Goal: Information Seeking & Learning: Learn about a topic

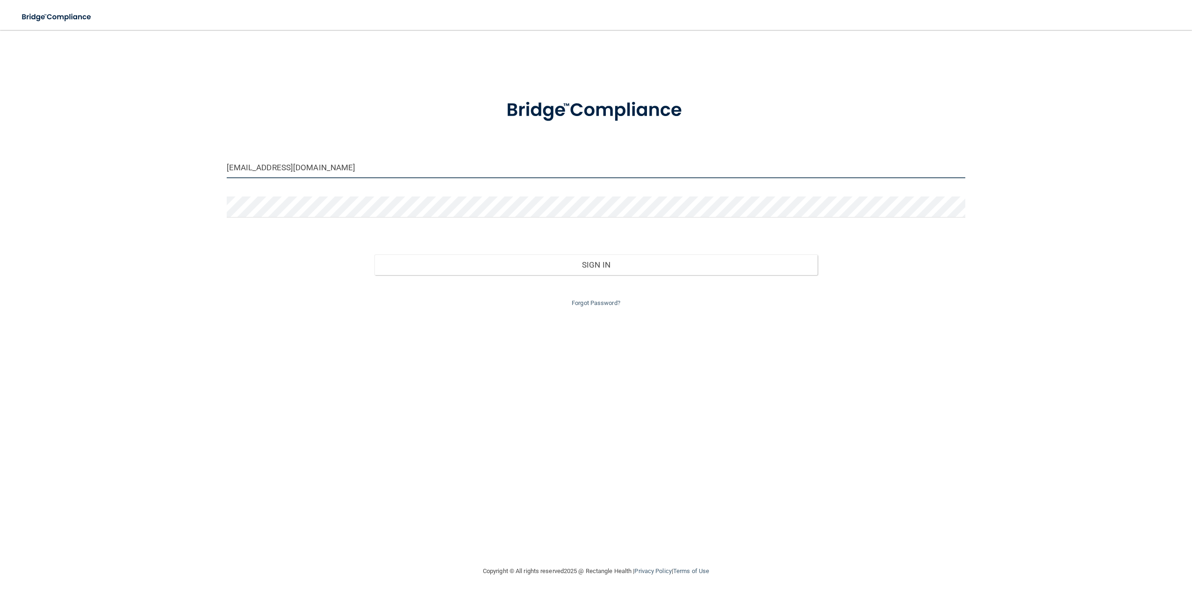
drag, startPoint x: 348, startPoint y: 166, endPoint x: -94, endPoint y: 144, distance: 442.4
click at [0, 144] on html "Toggle navigation Manage My Enterprise Manage My Location [EMAIL_ADDRESS][DOMAI…" at bounding box center [596, 298] width 1192 height 596
type input "[EMAIL_ADDRESS][DOMAIN_NAME]"
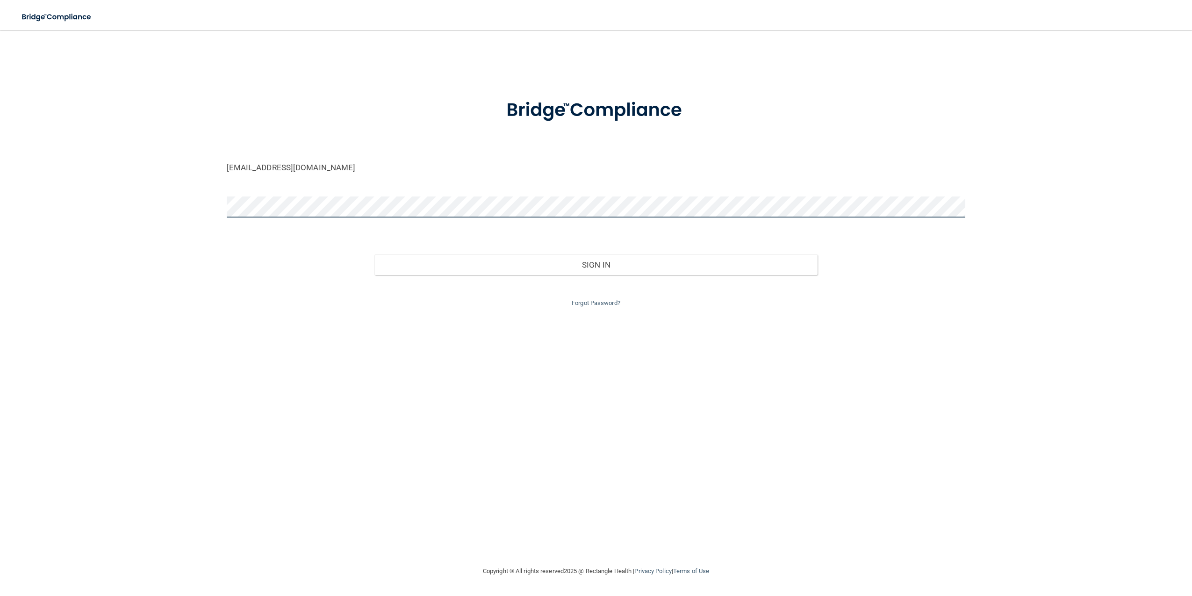
click at [375, 254] on button "Sign In" at bounding box center [596, 264] width 443 height 21
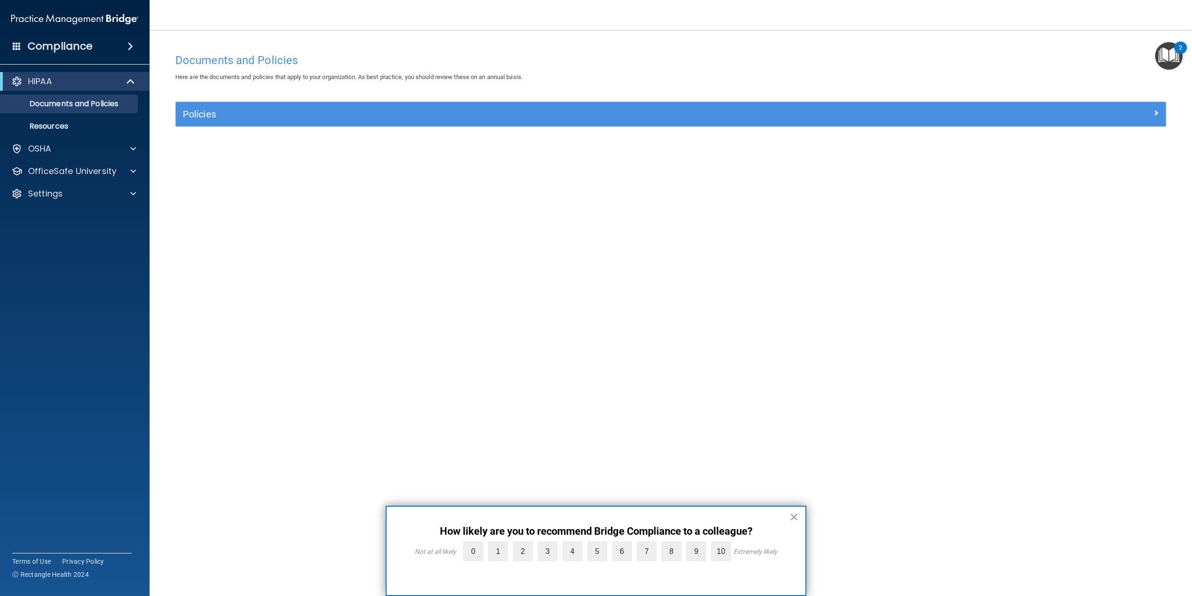
click at [789, 513] on div "× How likely are you to recommend Bridge Compliance to a colleague? Not at all …" at bounding box center [596, 550] width 421 height 90
click at [796, 518] on button "×" at bounding box center [794, 516] width 9 height 15
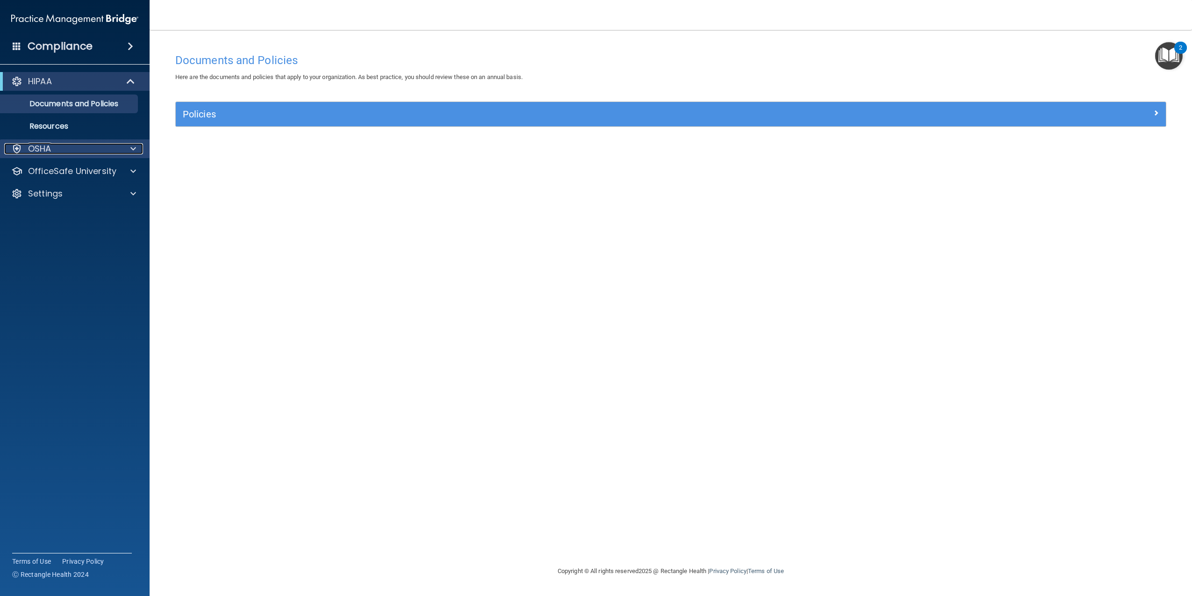
click at [75, 151] on div "OSHA" at bounding box center [62, 148] width 116 height 11
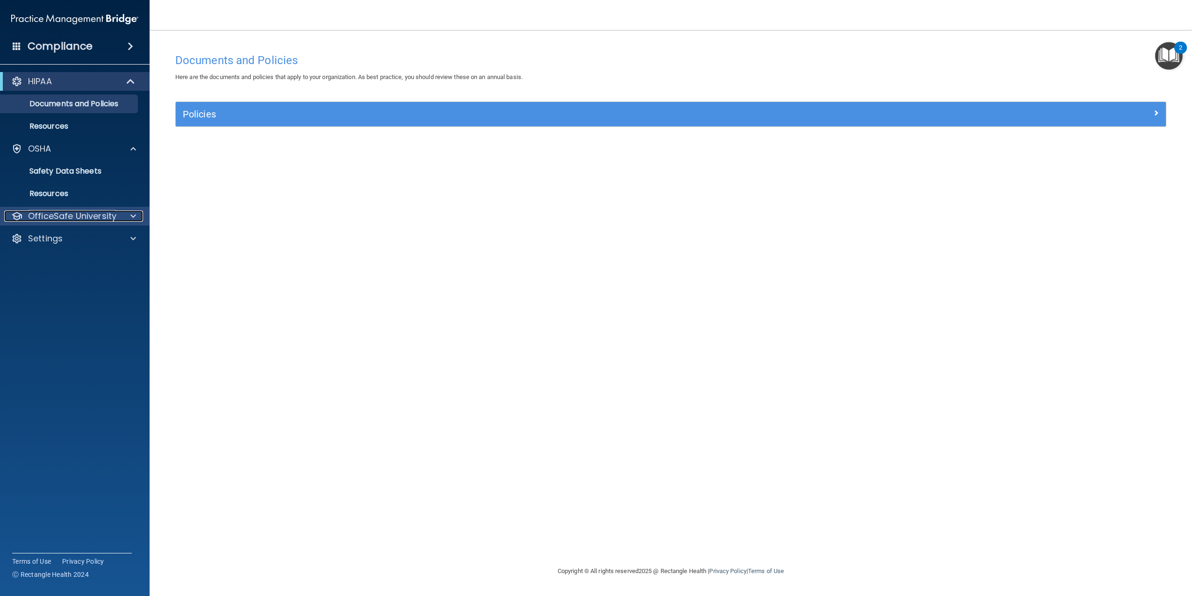
click at [101, 214] on p "OfficeSafe University" at bounding box center [72, 215] width 88 height 11
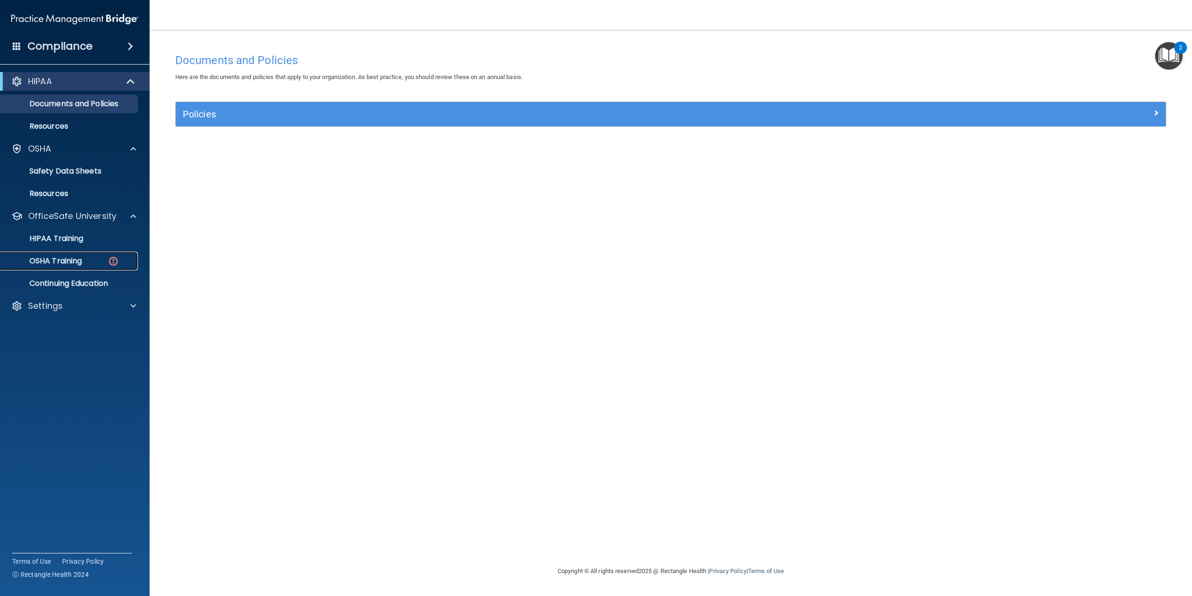
click at [99, 264] on div "OSHA Training" at bounding box center [70, 260] width 128 height 9
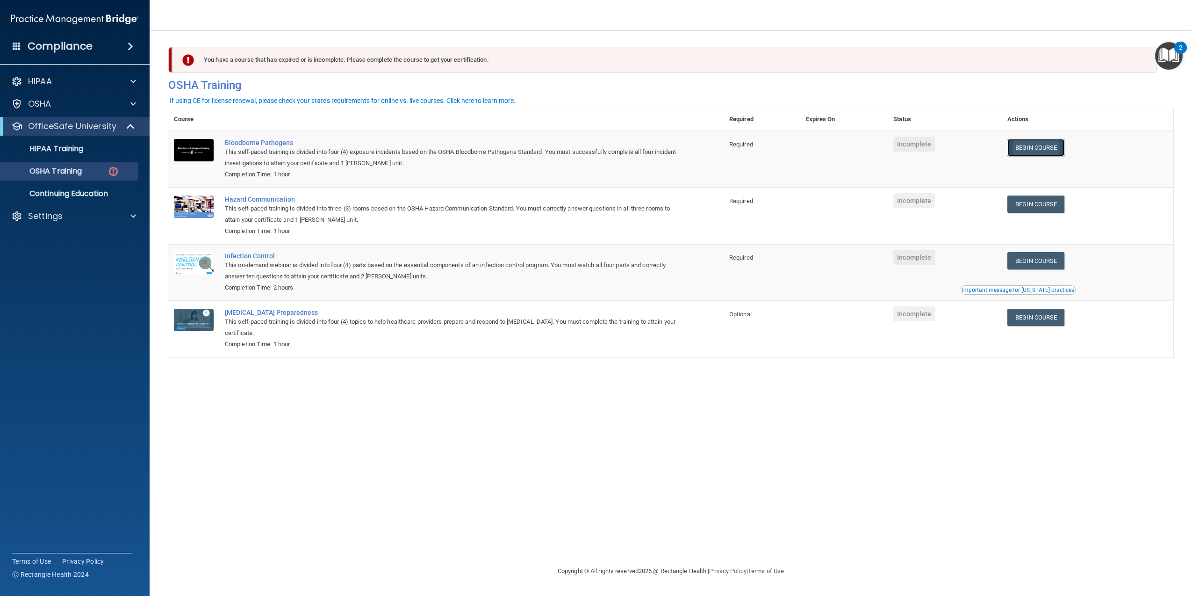
click at [1061, 152] on link "Begin Course" at bounding box center [1036, 147] width 57 height 17
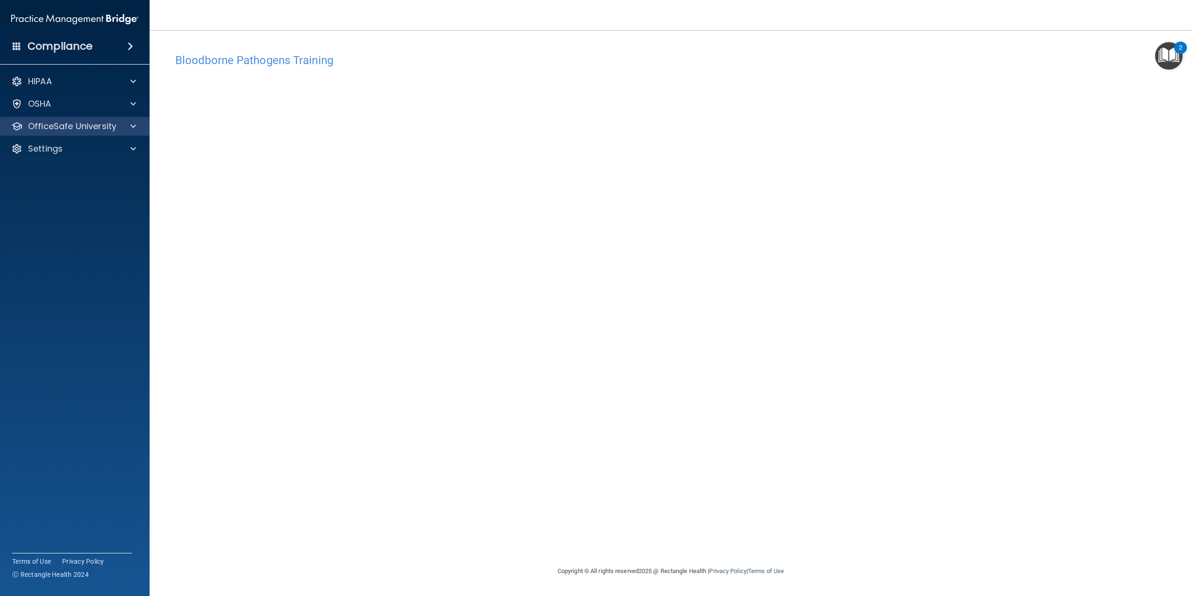
click at [93, 134] on div "OfficeSafe University" at bounding box center [75, 126] width 150 height 19
click at [133, 123] on span at bounding box center [133, 126] width 6 height 11
click at [89, 169] on div "OSHA Training" at bounding box center [70, 170] width 128 height 9
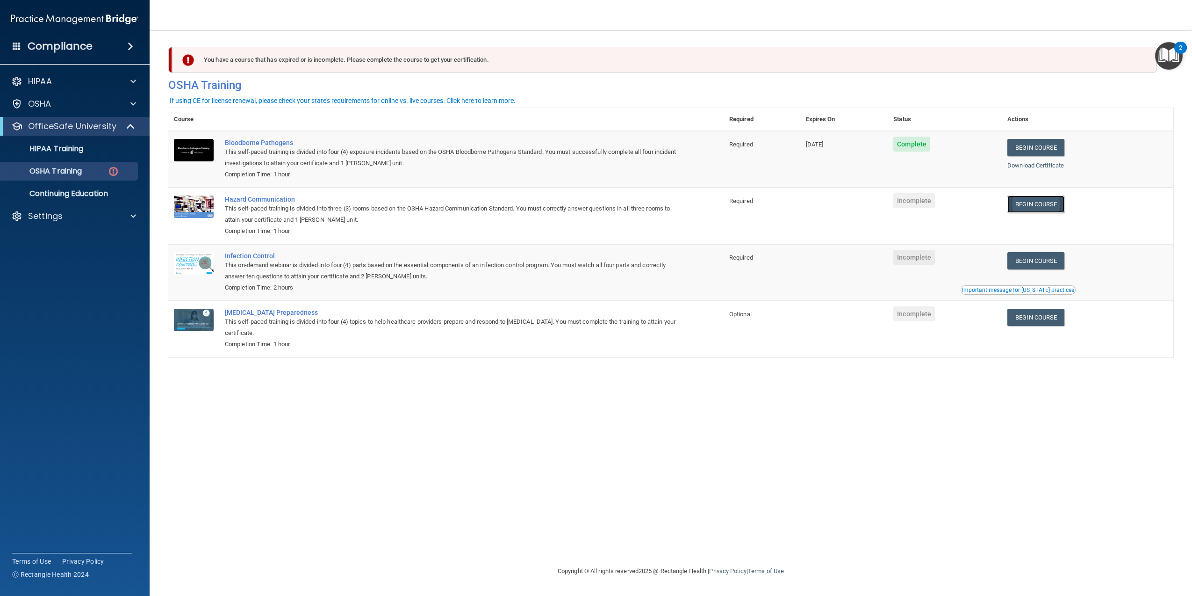
click at [1043, 203] on link "Begin Course" at bounding box center [1036, 203] width 57 height 17
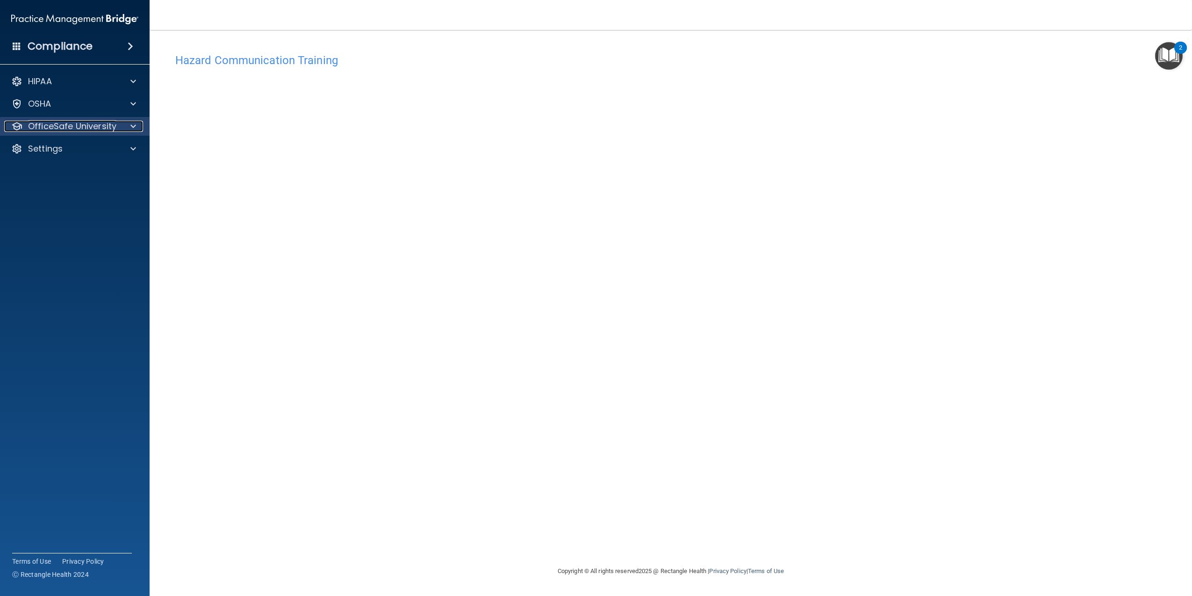
click at [103, 125] on p "OfficeSafe University" at bounding box center [72, 126] width 88 height 11
click at [101, 173] on div "OSHA Training" at bounding box center [70, 170] width 128 height 9
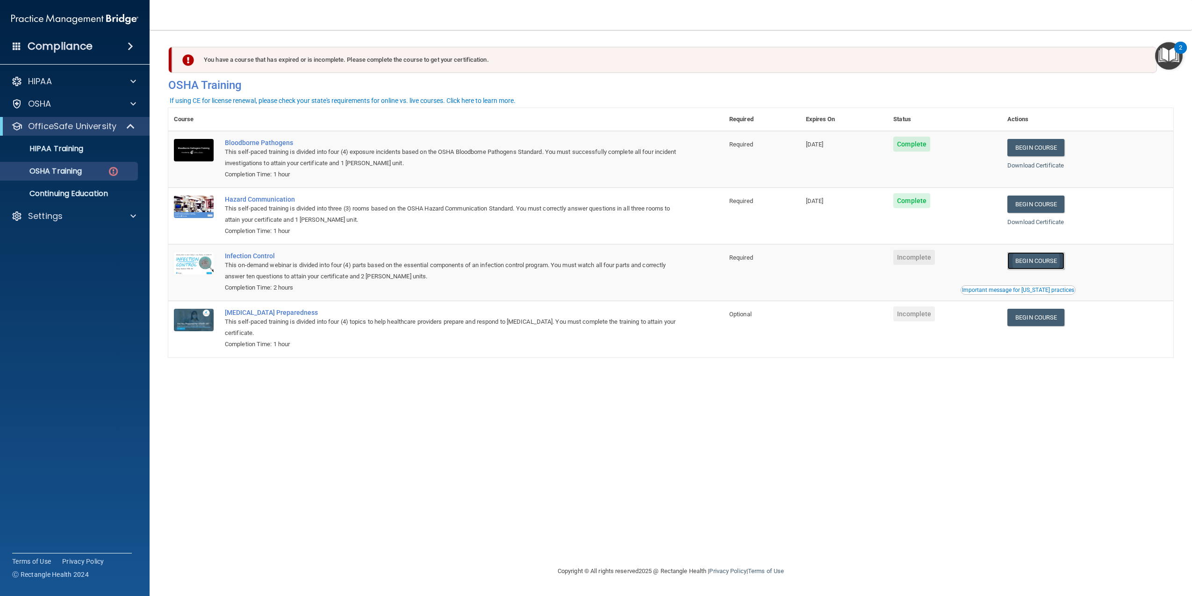
click at [1063, 260] on link "Begin Course" at bounding box center [1036, 260] width 57 height 17
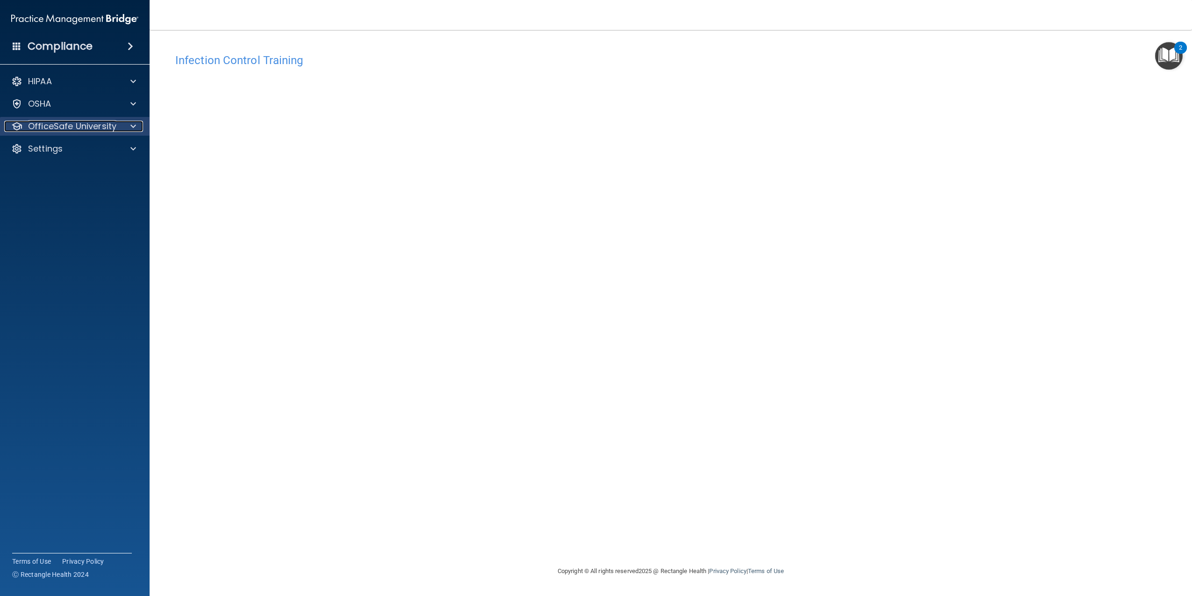
click at [88, 129] on p "OfficeSafe University" at bounding box center [72, 126] width 88 height 11
click at [75, 177] on link "OSHA Training" at bounding box center [64, 171] width 147 height 19
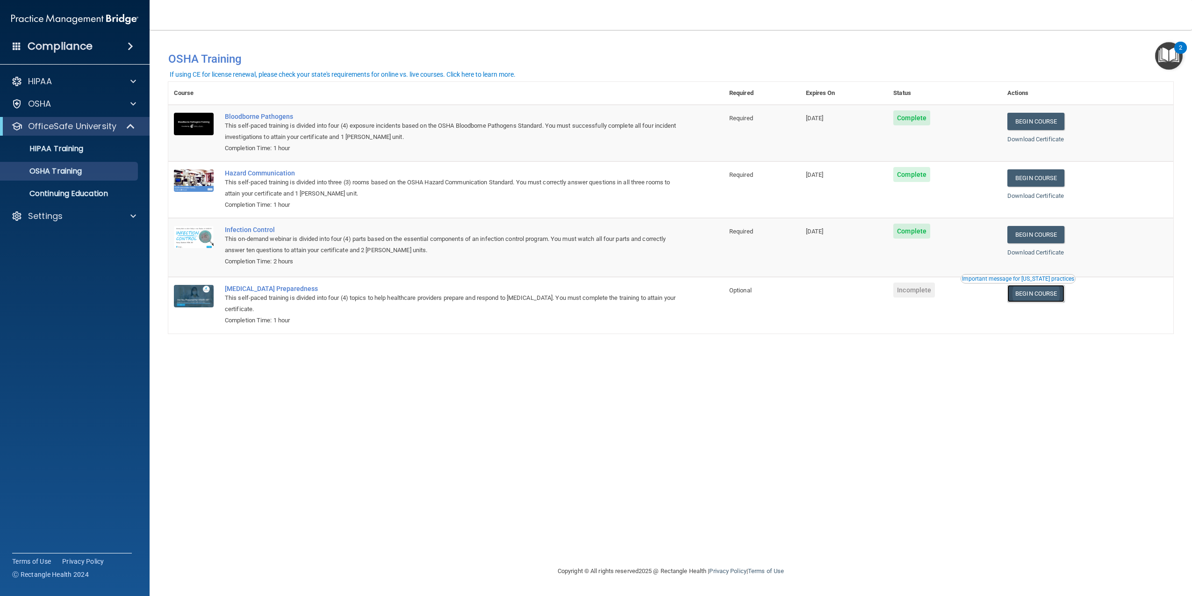
click at [1045, 295] on link "Begin Course" at bounding box center [1036, 293] width 57 height 17
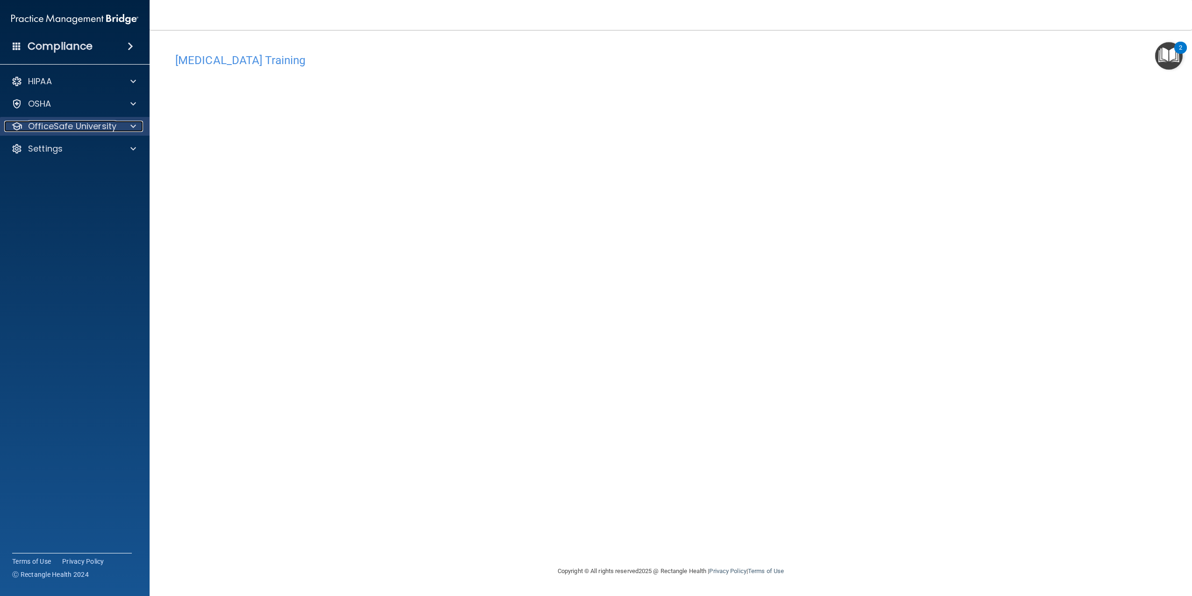
click at [137, 127] on div at bounding box center [131, 126] width 23 height 11
click at [99, 177] on link "OSHA Training" at bounding box center [64, 171] width 147 height 19
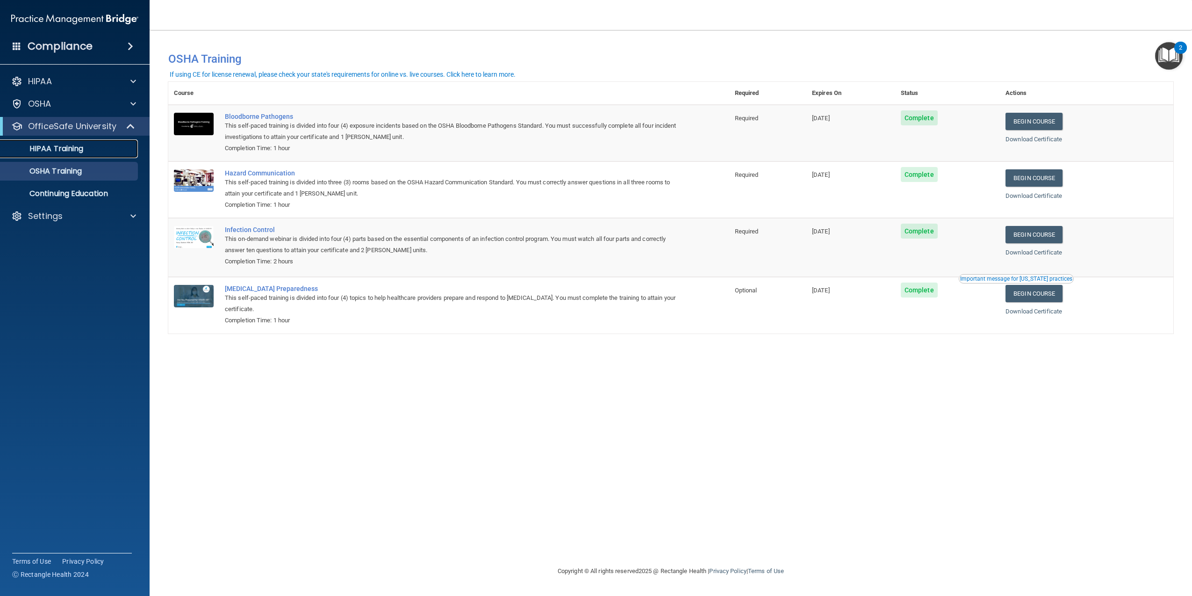
click at [64, 150] on p "HIPAA Training" at bounding box center [44, 148] width 77 height 9
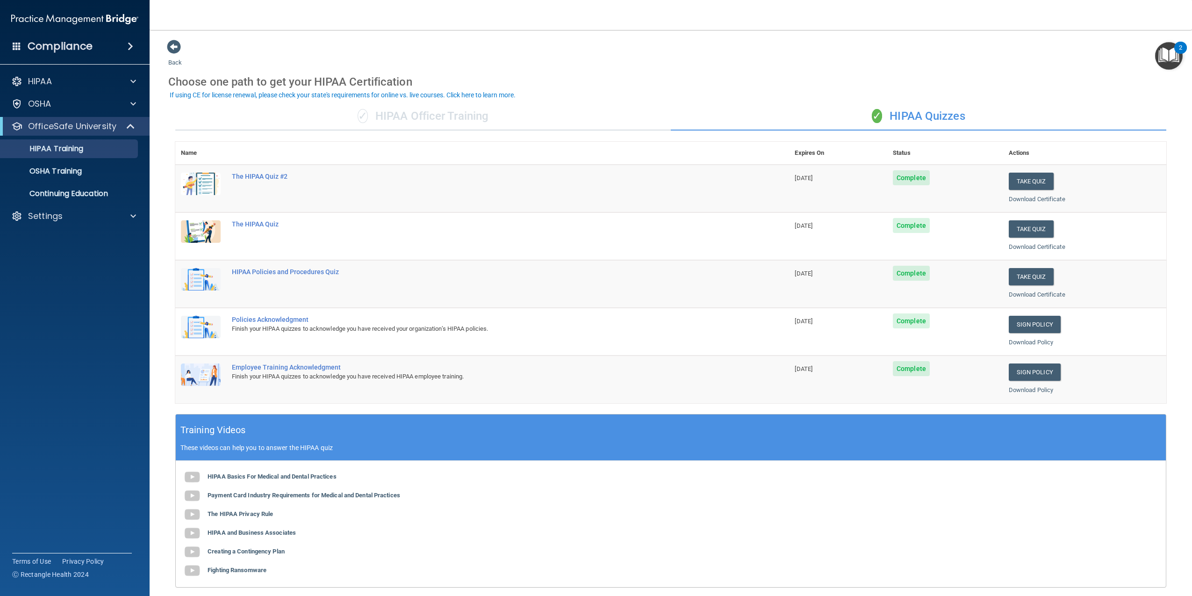
click at [440, 114] on div "✓ HIPAA Officer Training" at bounding box center [423, 116] width 496 height 28
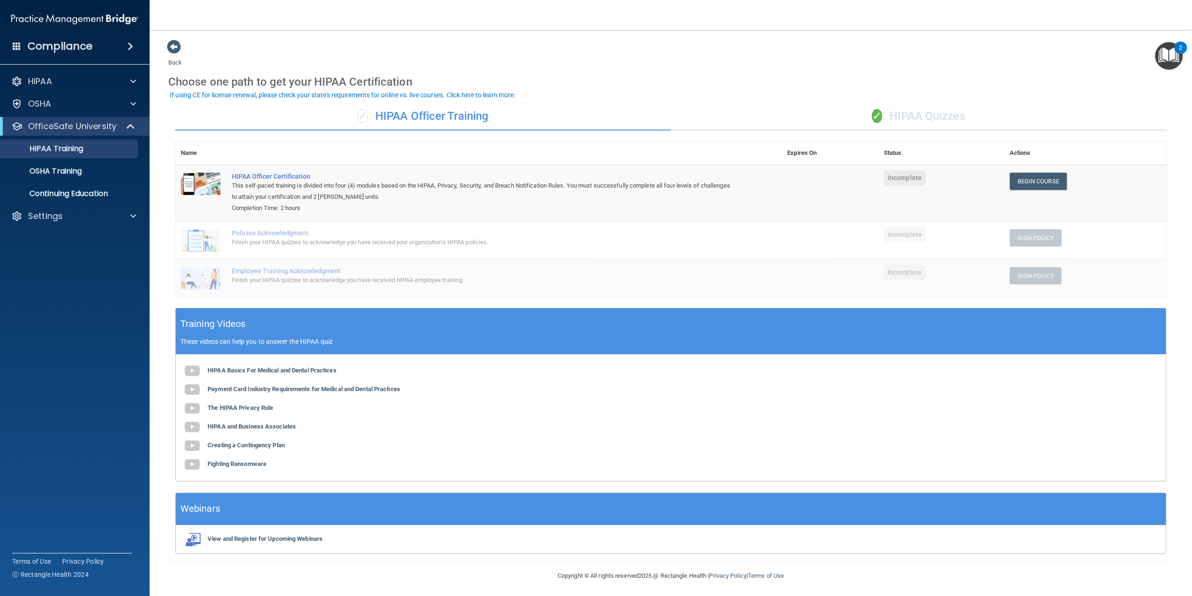
click at [826, 105] on div "✓ HIPAA Quizzes" at bounding box center [919, 116] width 496 height 28
